Goal: Use online tool/utility: Use online tool/utility

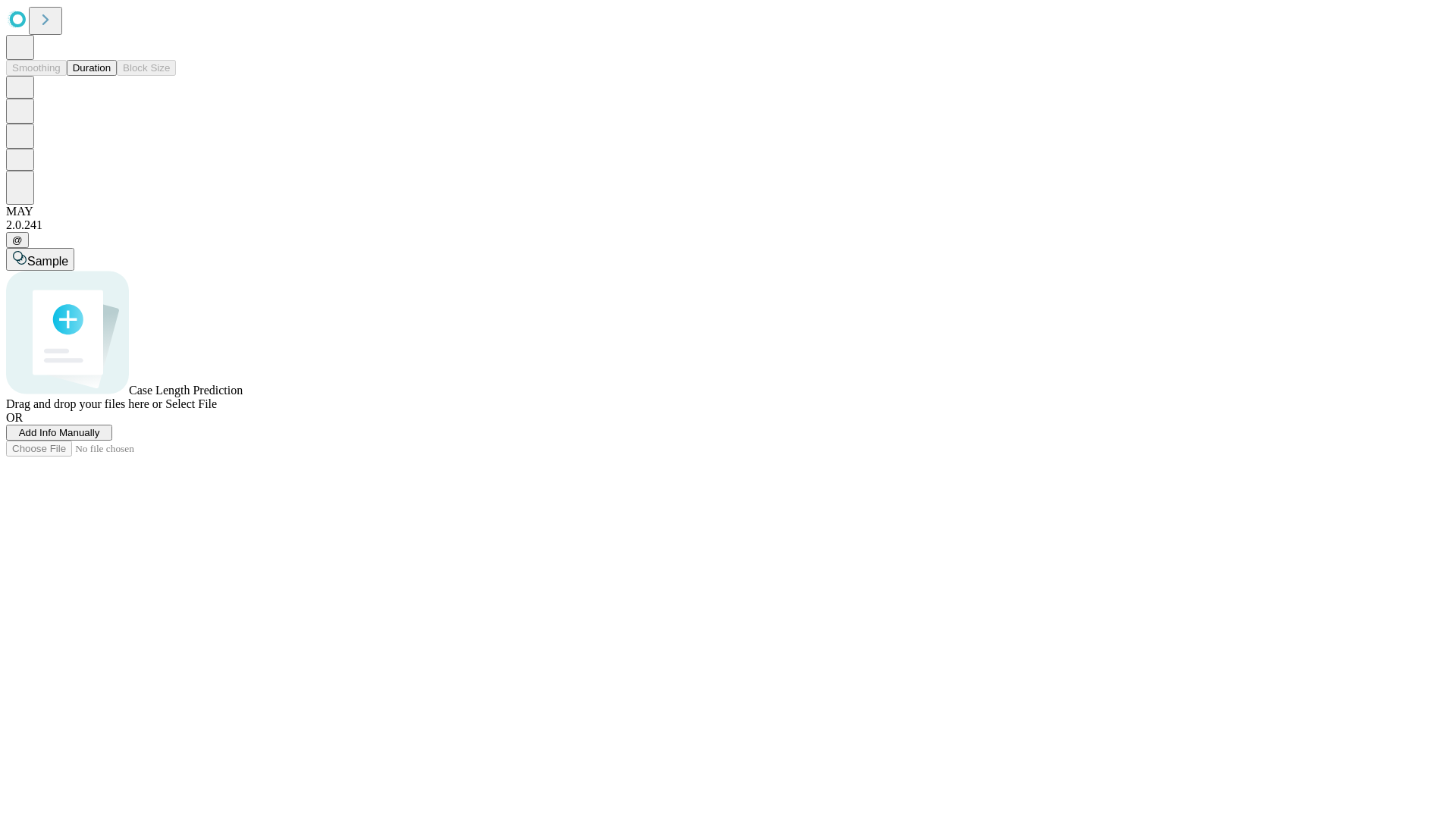
click at [110, 76] on button "Duration" at bounding box center [92, 68] width 50 height 16
click at [69, 255] on span "Sample" at bounding box center [47, 261] width 41 height 13
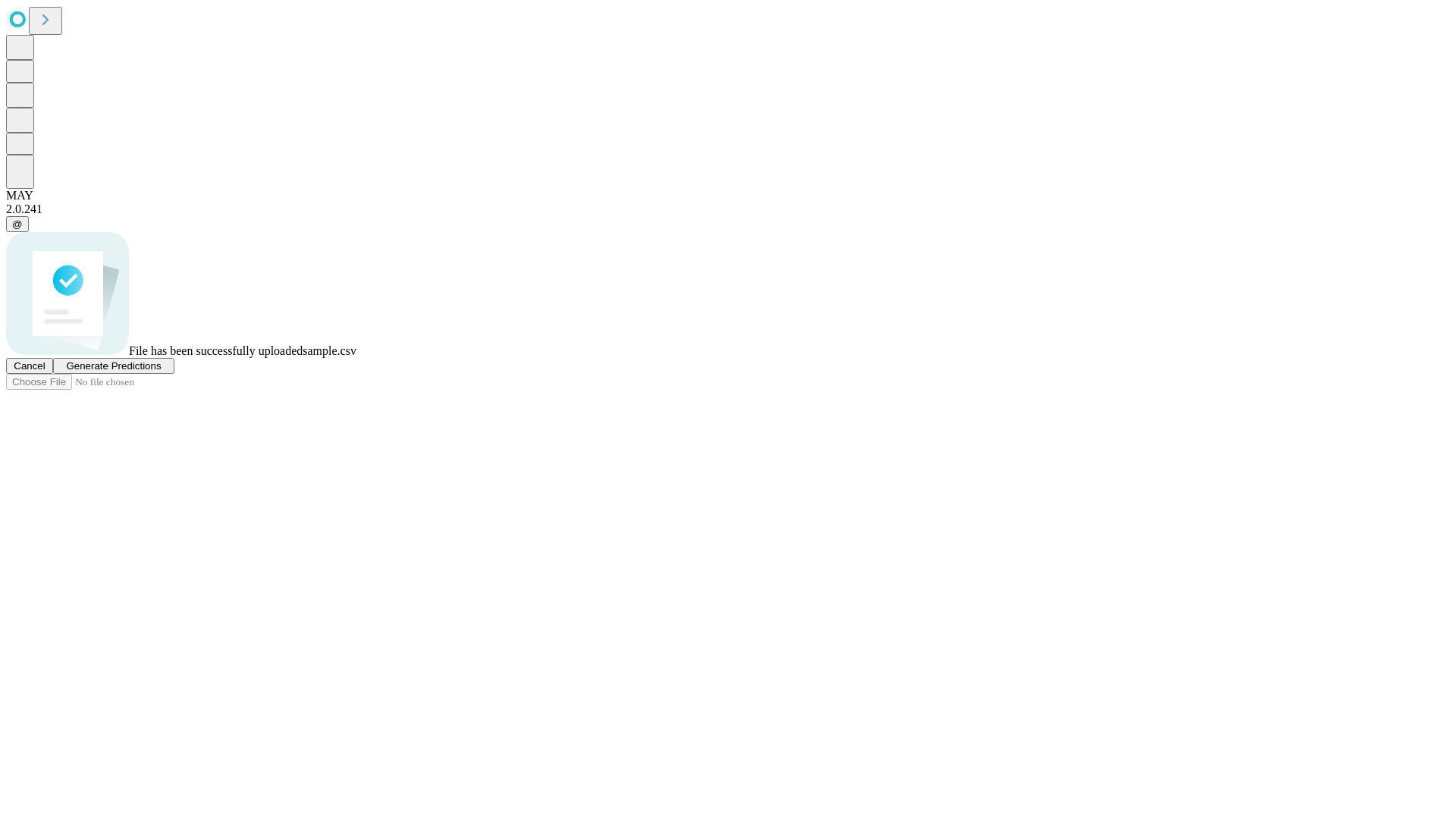
click at [161, 372] on span "Generate Predictions" at bounding box center [113, 365] width 95 height 11
